Goal: Find specific page/section: Find specific page/section

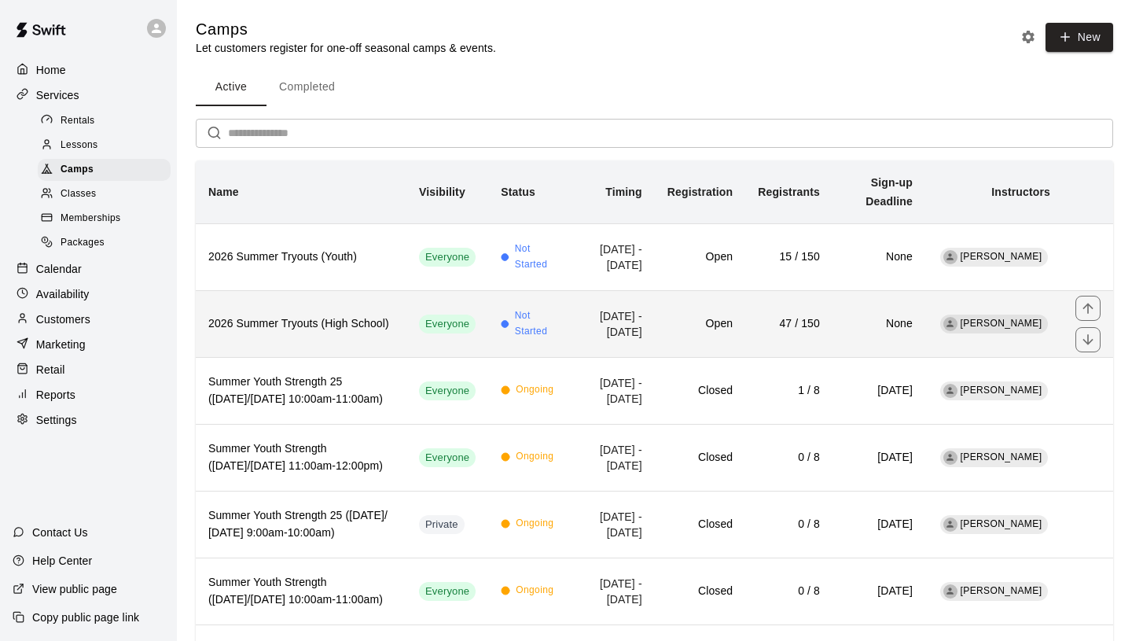
click at [361, 327] on h6 "2026 Summer Tryouts (High School)" at bounding box center [301, 323] width 186 height 17
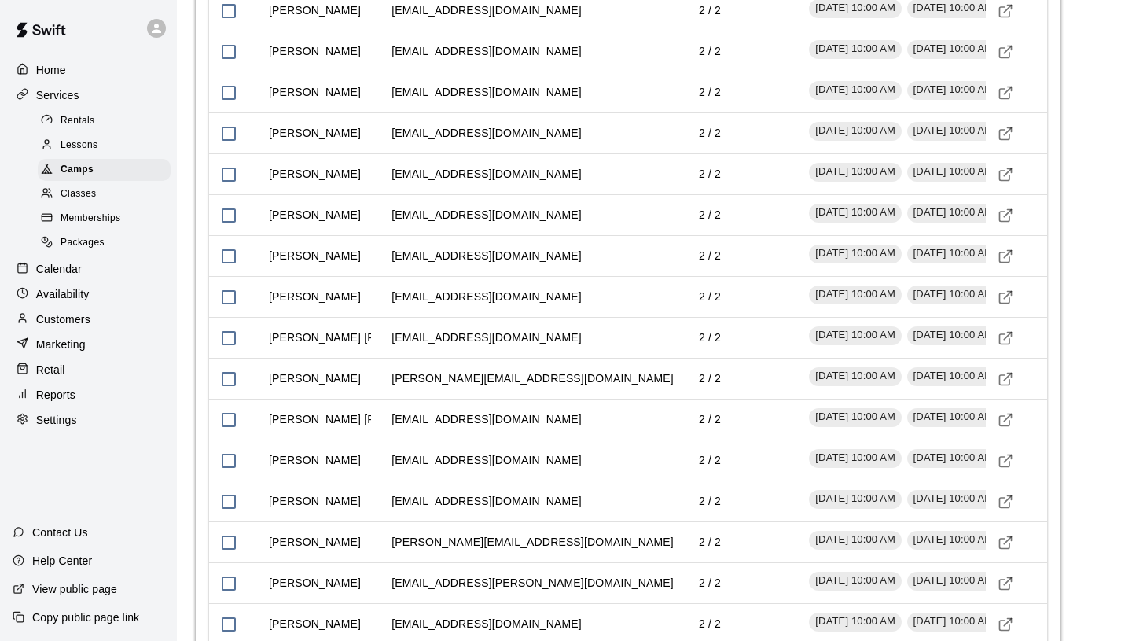
scroll to position [2702, 0]
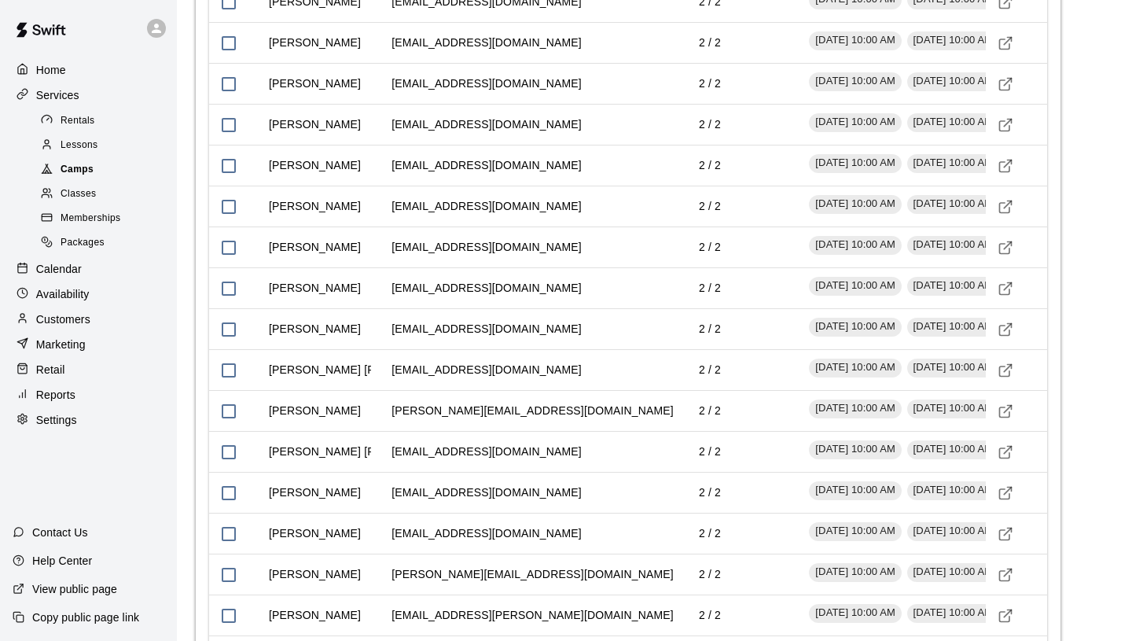
click at [86, 172] on span "Camps" at bounding box center [77, 170] width 33 height 16
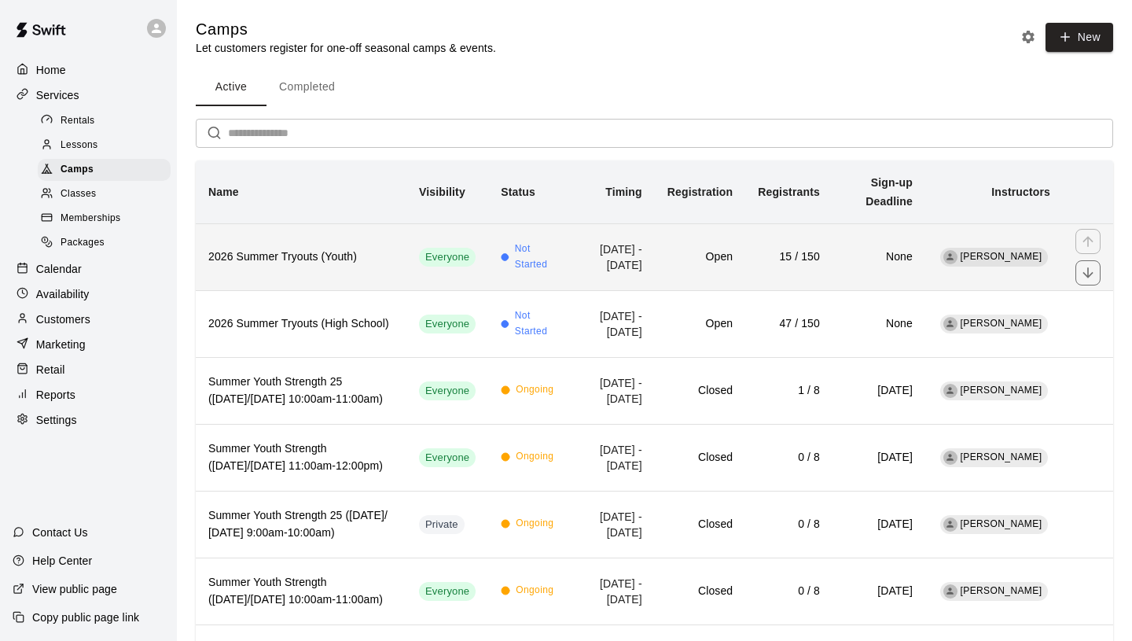
click at [366, 253] on h6 "2026 Summer Tryouts (Youth)" at bounding box center [301, 256] width 186 height 17
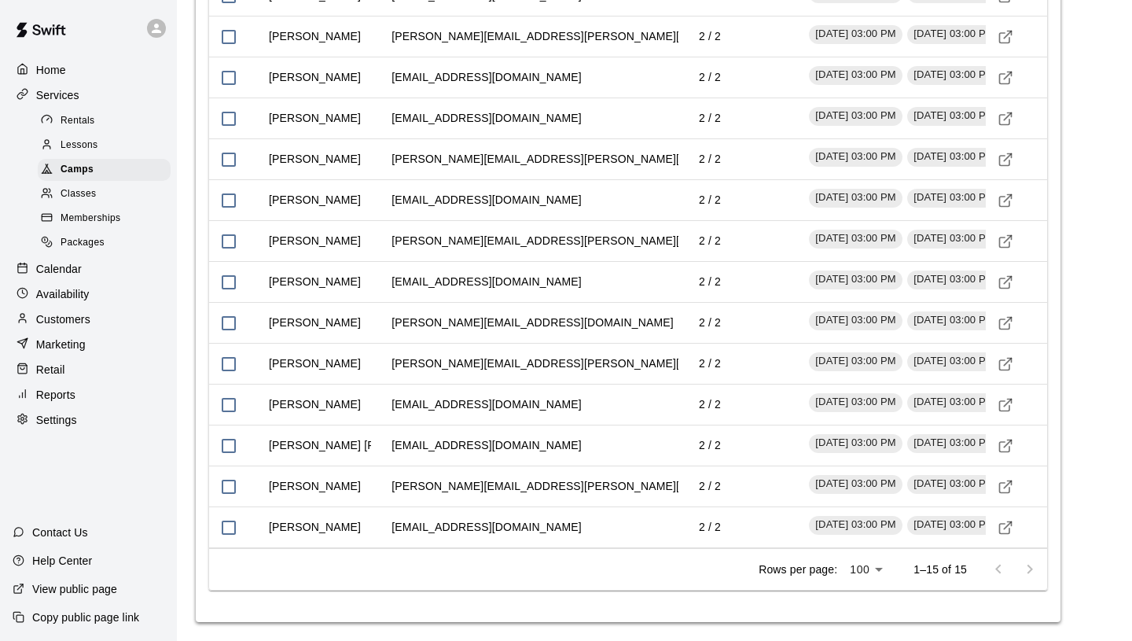
scroll to position [1834, 0]
drag, startPoint x: 494, startPoint y: 440, endPoint x: 390, endPoint y: 435, distance: 104.6
click at [390, 425] on td "[EMAIL_ADDRESS][DOMAIN_NAME]" at bounding box center [486, 405] width 215 height 42
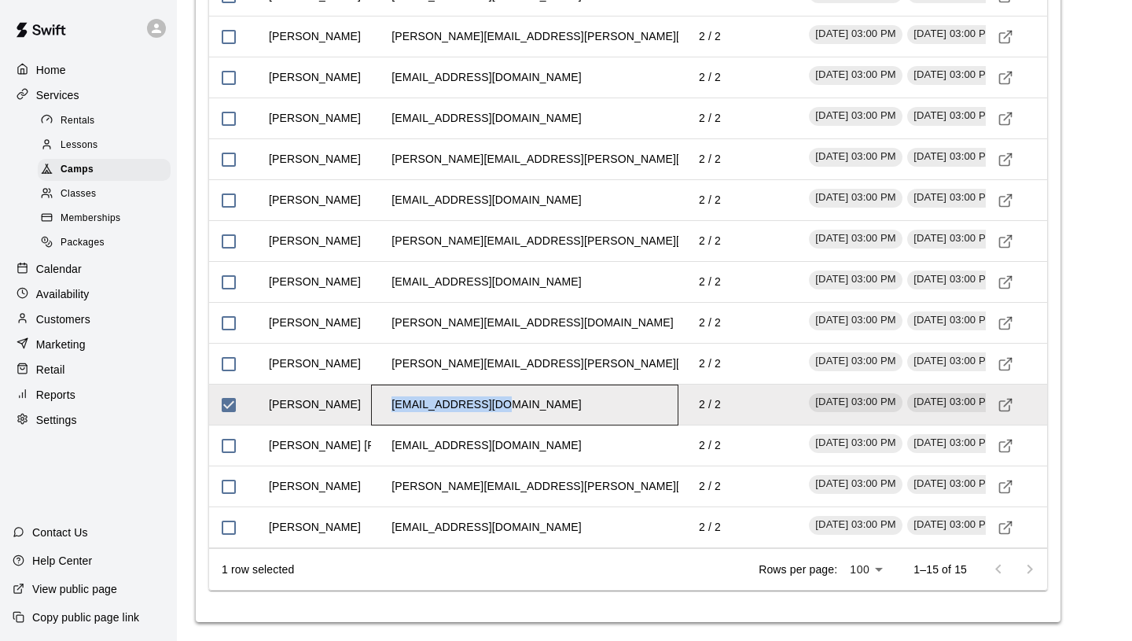
copy td "[EMAIL_ADDRESS][DOMAIN_NAME]"
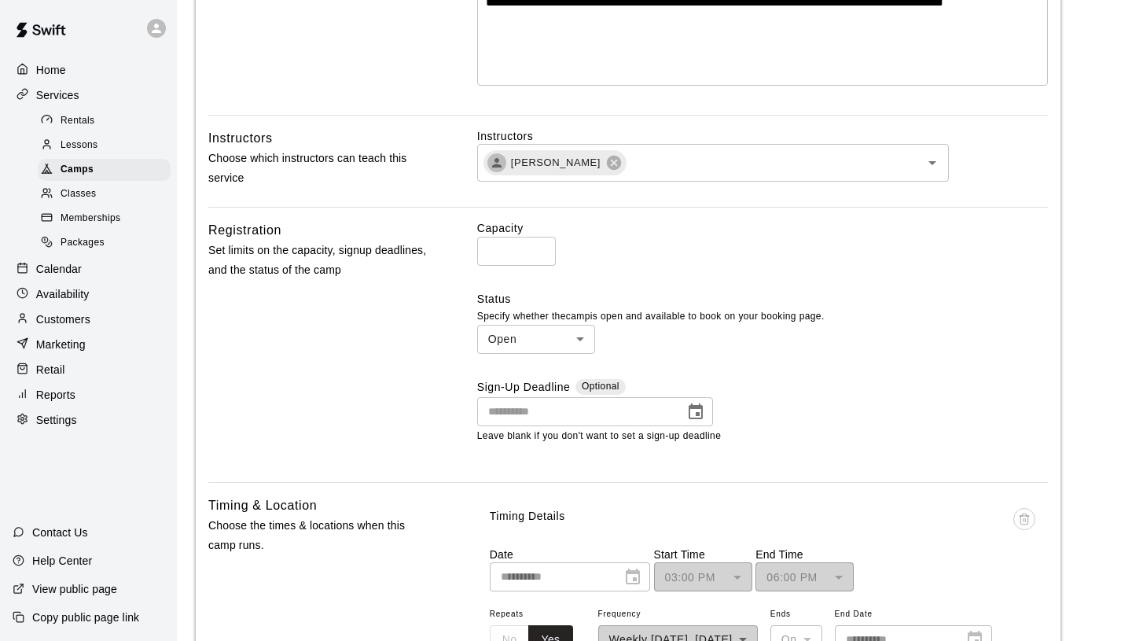
scroll to position [0, 0]
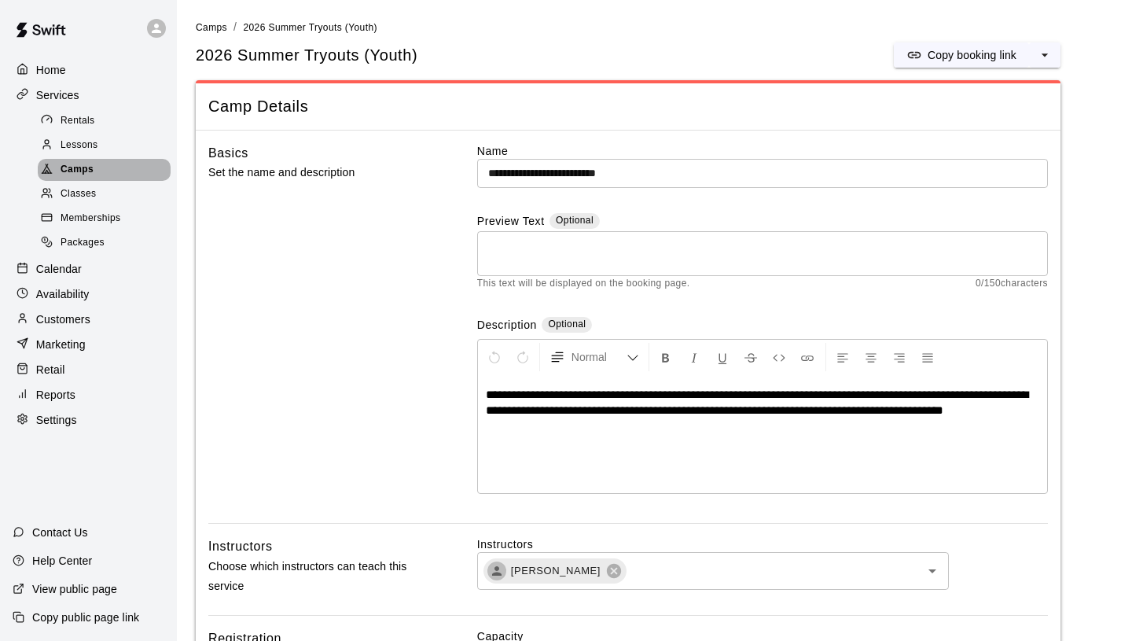
click at [87, 168] on span "Camps" at bounding box center [77, 170] width 33 height 16
